Goal: Task Accomplishment & Management: Manage account settings

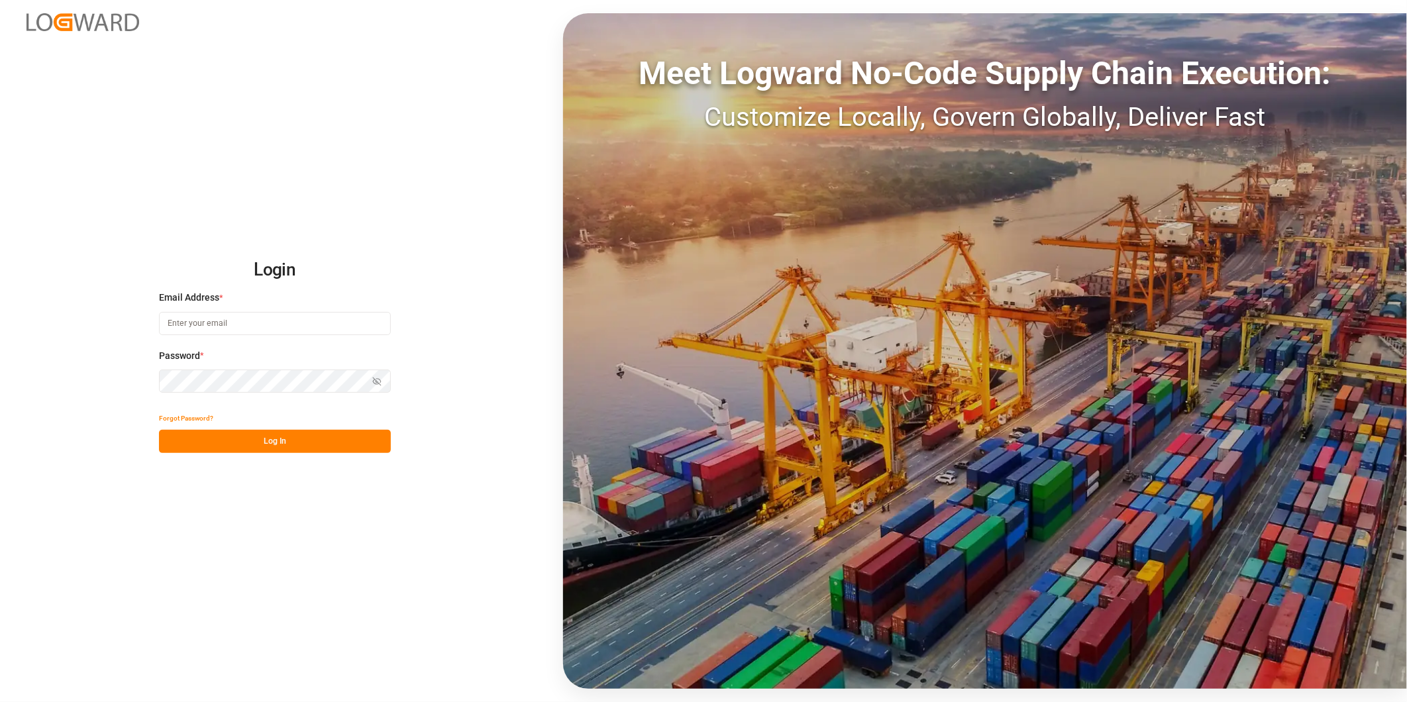
type input "[PERSON_NAME][EMAIL_ADDRESS][DOMAIN_NAME]"
click at [351, 436] on button "Log In" at bounding box center [275, 441] width 232 height 23
